Goal: Information Seeking & Learning: Learn about a topic

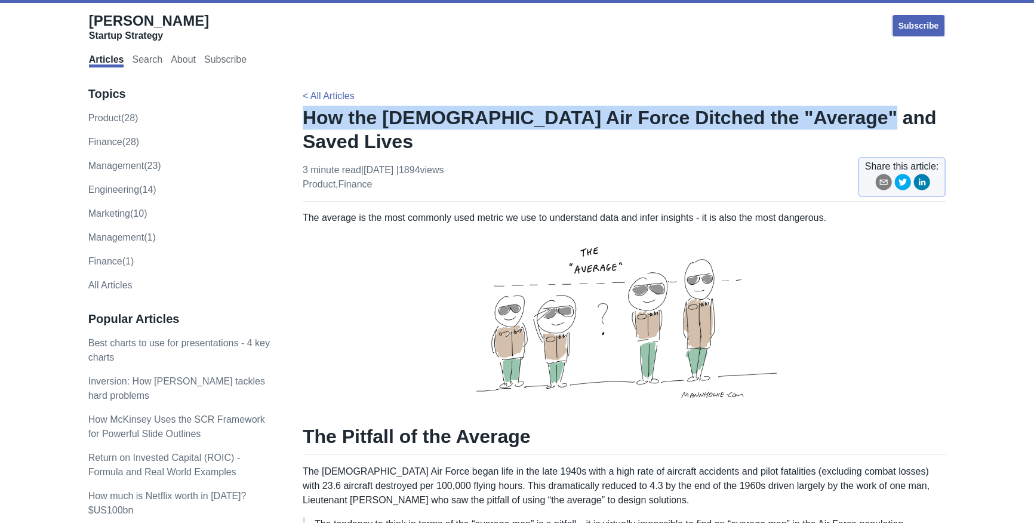
drag, startPoint x: 304, startPoint y: 117, endPoint x: 826, endPoint y: 119, distance: 521.9
click at [826, 119] on h1 "How the [DEMOGRAPHIC_DATA] Air Force Ditched the "Average" and Saved Lives" at bounding box center [624, 130] width 643 height 48
copy h1 "How the [DEMOGRAPHIC_DATA] Air Force Ditched the "Average" and Saved Lives"
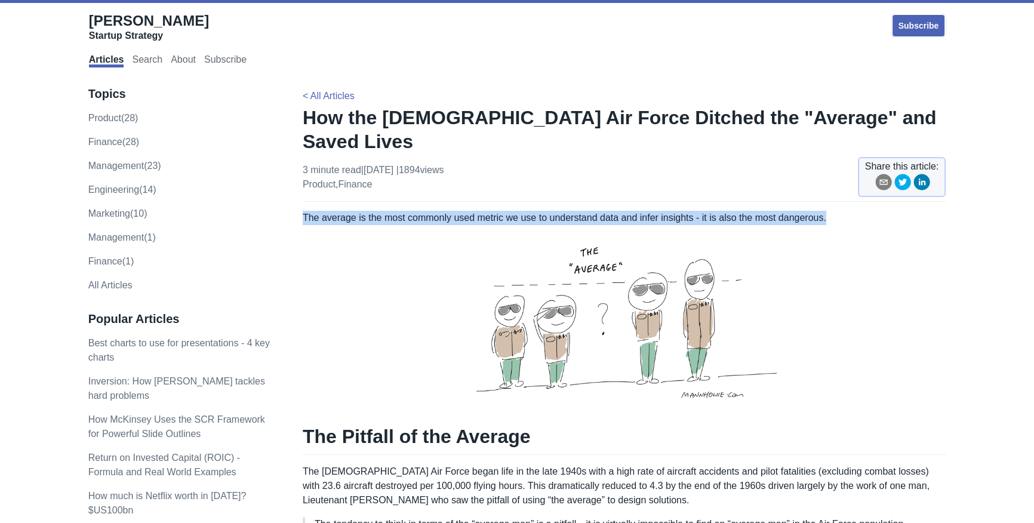
drag, startPoint x: 303, startPoint y: 195, endPoint x: 824, endPoint y: 195, distance: 520.7
click at [824, 211] on p "The average is the most commonly used metric we use to understand data and infe…" at bounding box center [624, 310] width 643 height 199
copy p "The average is the most commonly used metric we use to understand data and infe…"
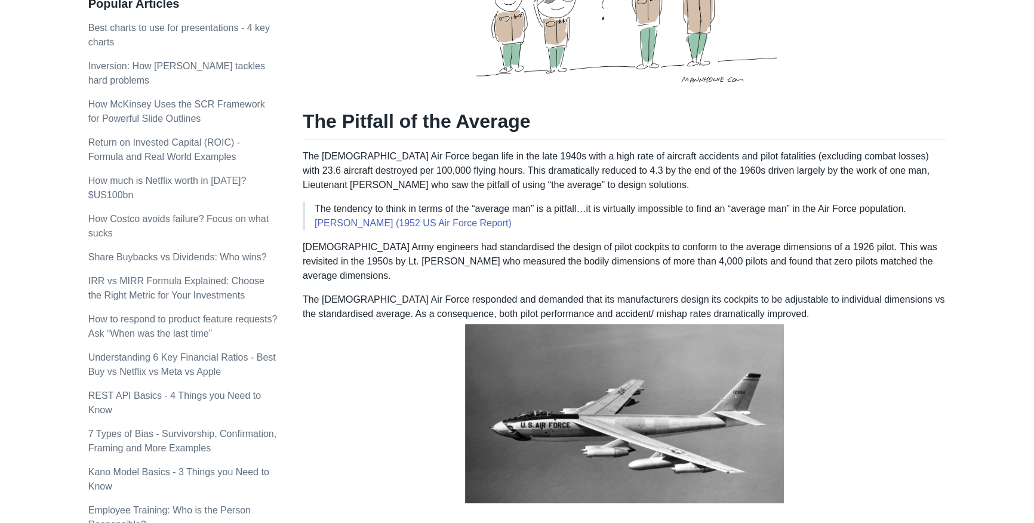
scroll to position [271, 0]
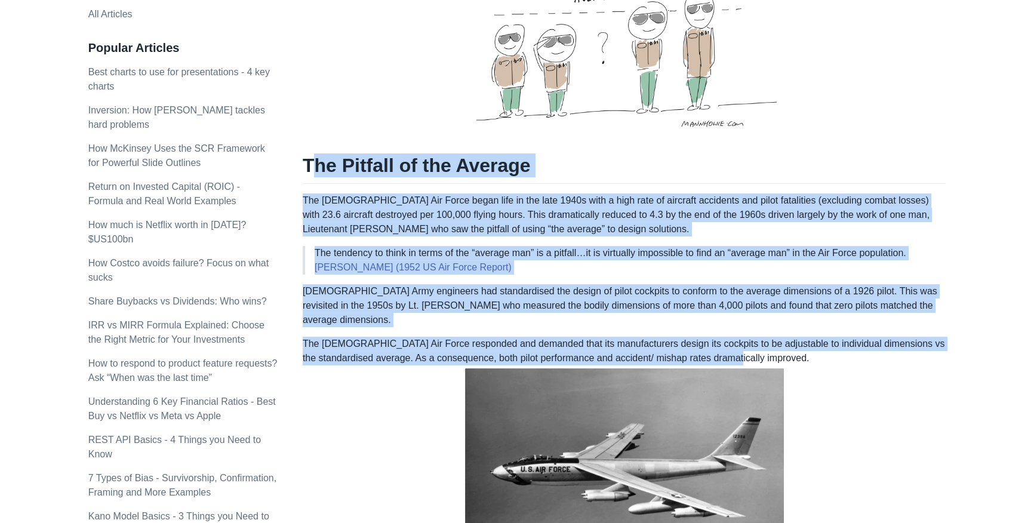
drag, startPoint x: 309, startPoint y: 137, endPoint x: 763, endPoint y: 313, distance: 487.1
copy div "he Pitfall of the Average The US Air Force began life in the late 1940s with a …"
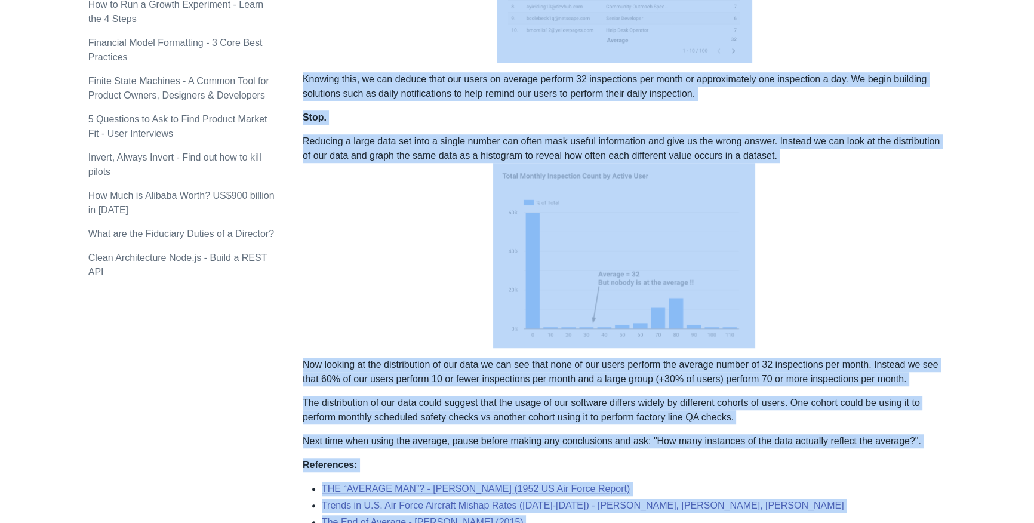
scroll to position [1067, 0]
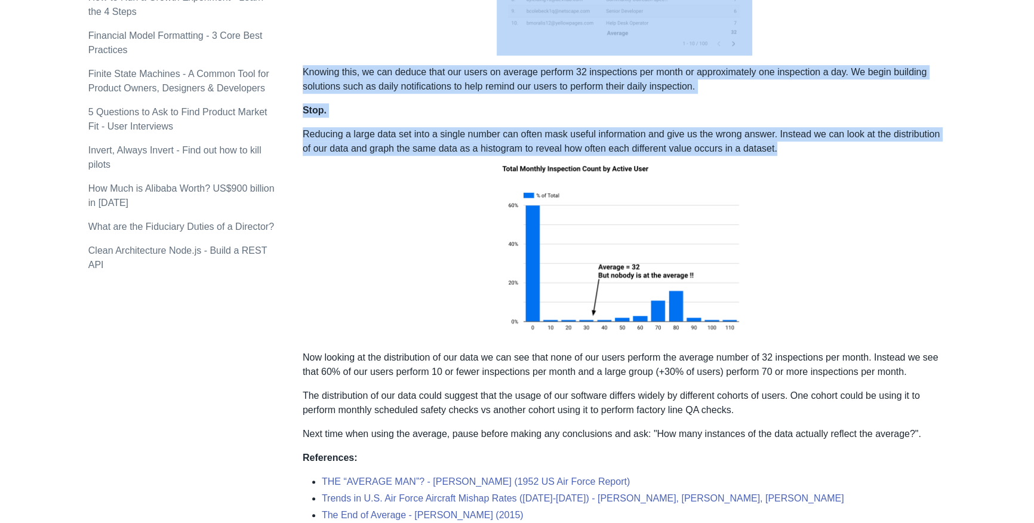
drag, startPoint x: 304, startPoint y: 158, endPoint x: 819, endPoint y: 111, distance: 517.4
copy div "A Modern Example A modern example of the pitfall of the average would be to loo…"
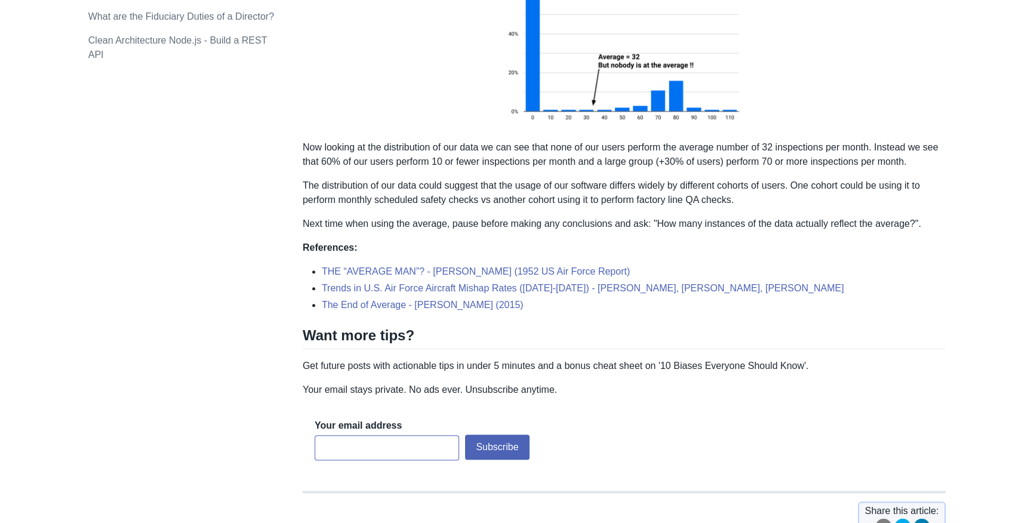
scroll to position [1284, 0]
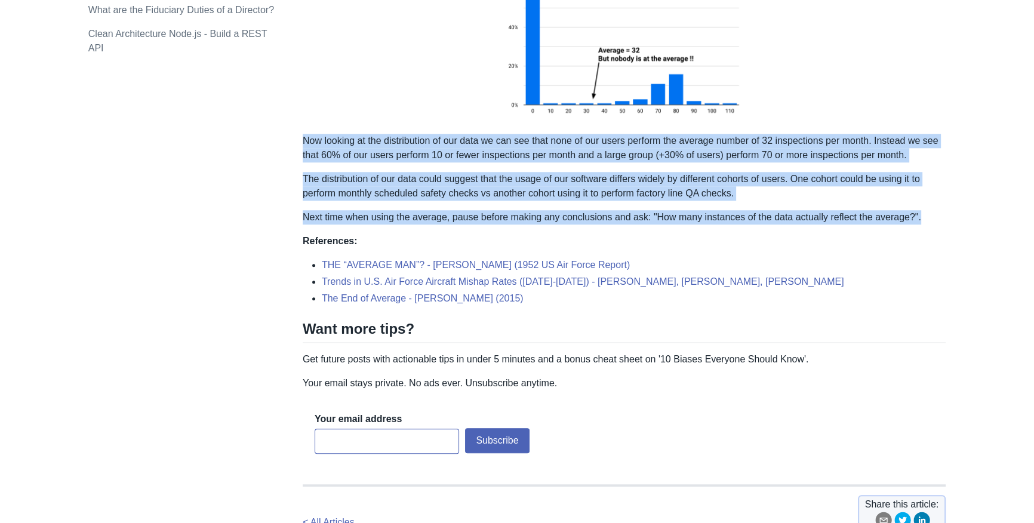
drag, startPoint x: 304, startPoint y: 102, endPoint x: 926, endPoint y: 181, distance: 626.6
copy div "Now looking at the distribution of our data we can see that none of our users p…"
click at [386, 260] on link "THE “AVERAGE MAN”? - [PERSON_NAME] (1952 US Air Force Report)" at bounding box center [476, 265] width 308 height 10
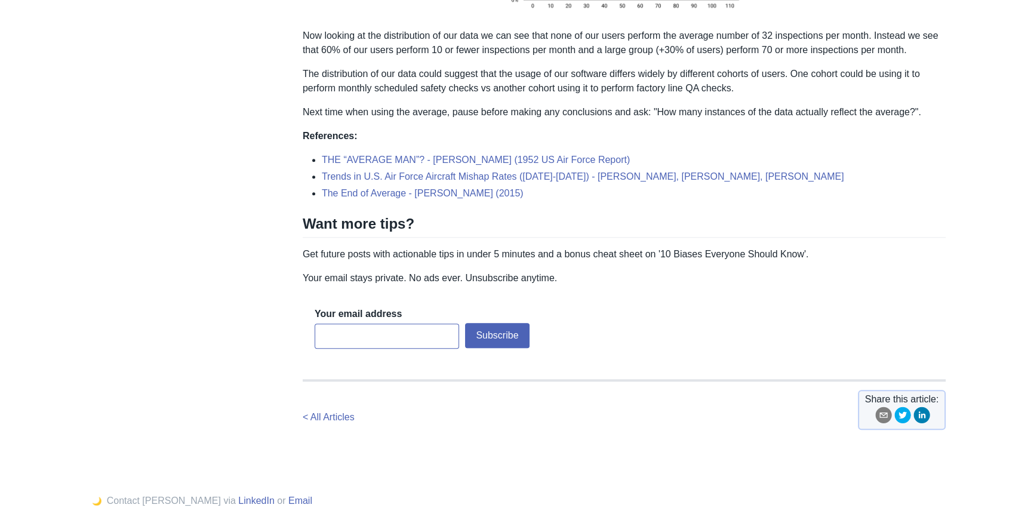
scroll to position [1397, 0]
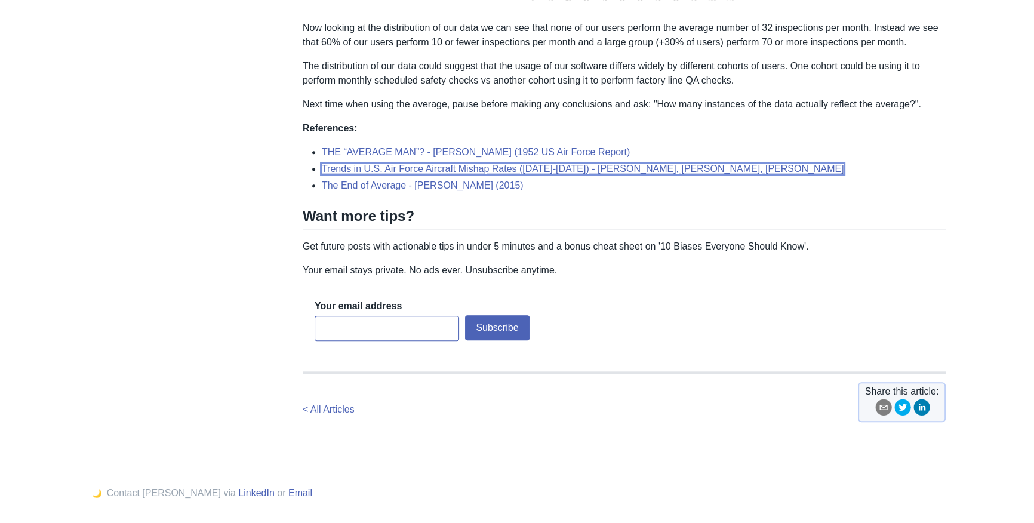
click at [366, 164] on link "Trends in U.S. Air Force Aircraft Mishap Rates ([DATE]-[DATE]) - [PERSON_NAME],…" at bounding box center [583, 169] width 522 height 10
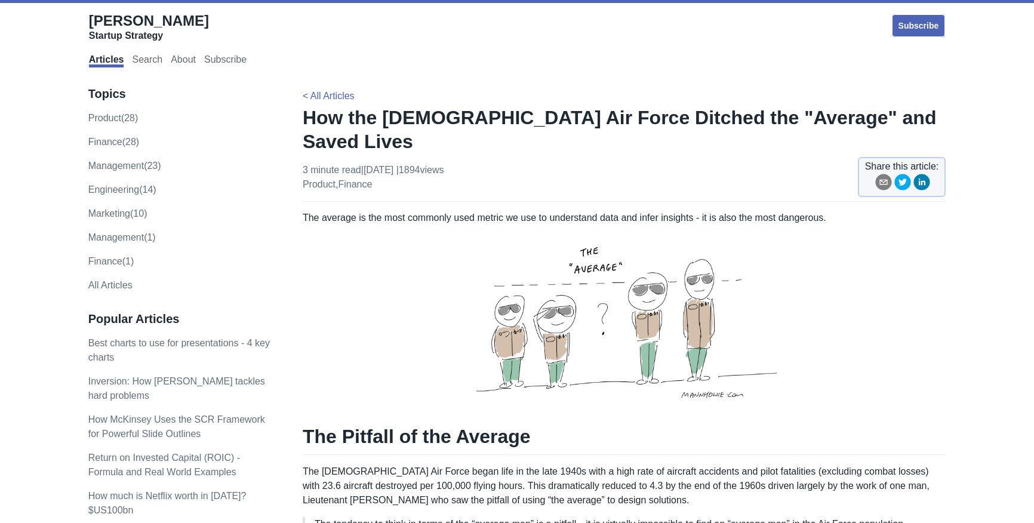
scroll to position [1396, 0]
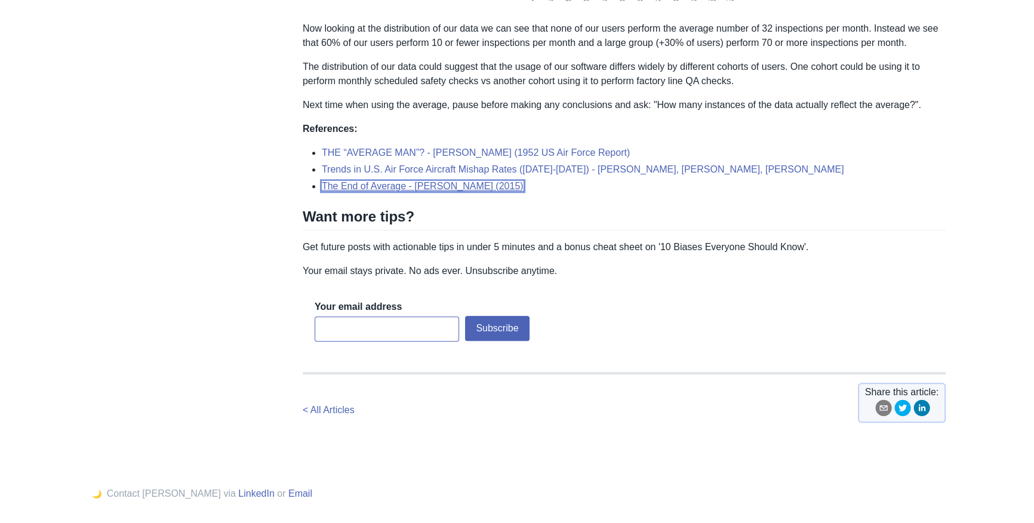
click at [368, 181] on link "The End of Average - [PERSON_NAME] (2015)" at bounding box center [423, 186] width 202 height 10
